Goal: Check status: Check status

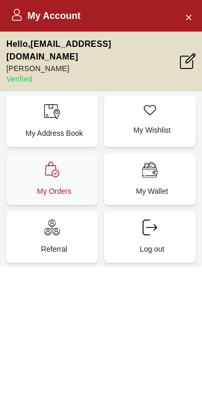
click at [35, 186] on p "My Orders" at bounding box center [54, 191] width 79 height 11
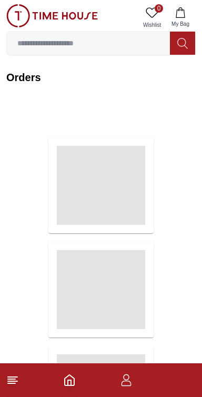
click at [127, 385] on icon "button" at bounding box center [126, 380] width 13 height 13
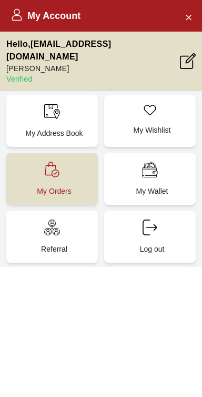
click at [28, 167] on div "My Orders" at bounding box center [52, 179] width 92 height 52
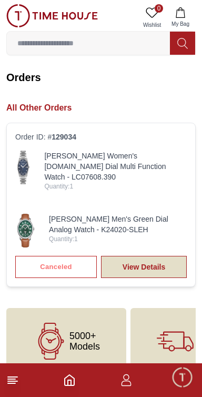
click at [166, 257] on link "View Details" at bounding box center [144, 267] width 86 height 22
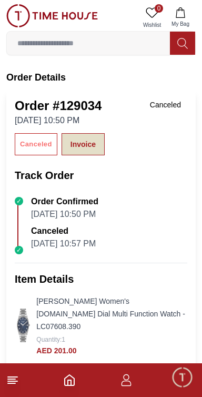
click at [75, 140] on link "Invoice" at bounding box center [83, 144] width 43 height 22
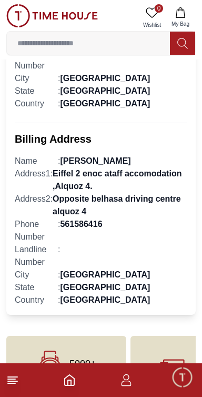
scroll to position [721, 0]
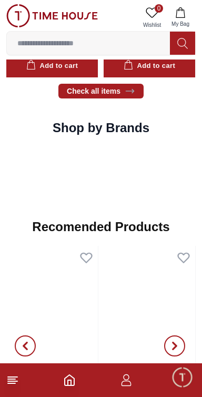
scroll to position [921, 0]
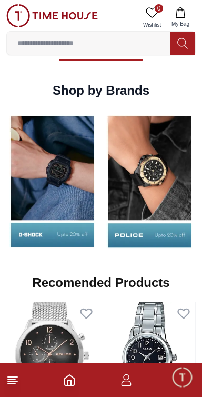
click at [15, 381] on line at bounding box center [12, 381] width 9 height 0
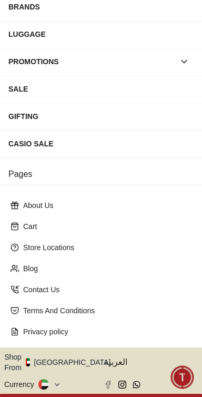
scroll to position [167, 0]
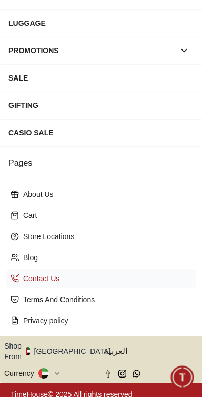
click at [54, 276] on p "Contact Us" at bounding box center [105, 278] width 164 height 11
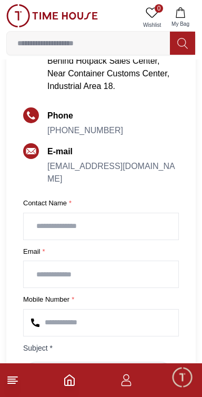
scroll to position [194, 0]
